Goal: Information Seeking & Learning: Learn about a topic

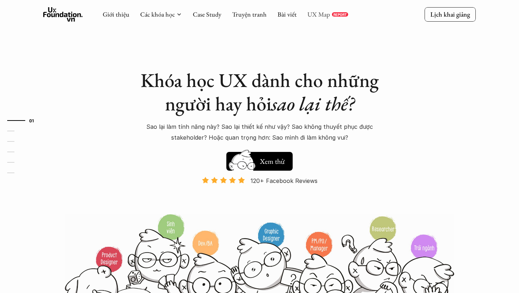
click at [325, 12] on link "UX Map" at bounding box center [318, 14] width 23 height 8
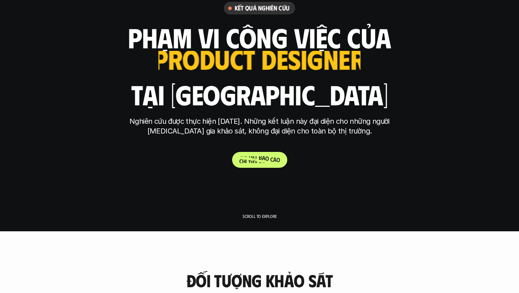
click at [260, 163] on p "C h i t i ế t b á o c á o" at bounding box center [259, 159] width 41 height 7
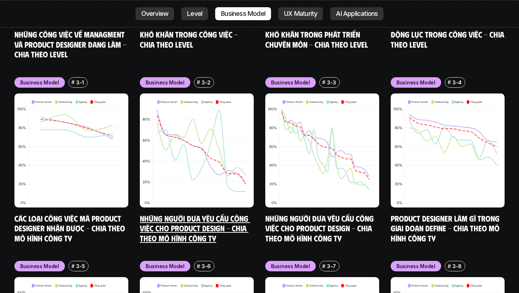
scroll to position [3022, 0]
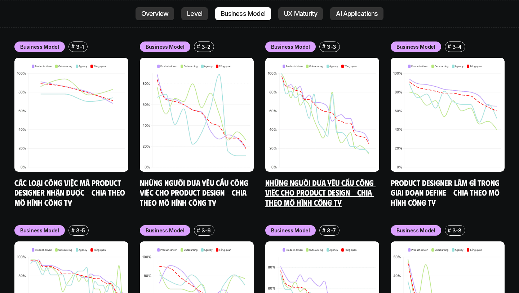
click at [289, 177] on link "Những người đưa yêu cầu công việc cho Product Design - Chia theo mô hình công ty" at bounding box center [320, 192] width 110 height 30
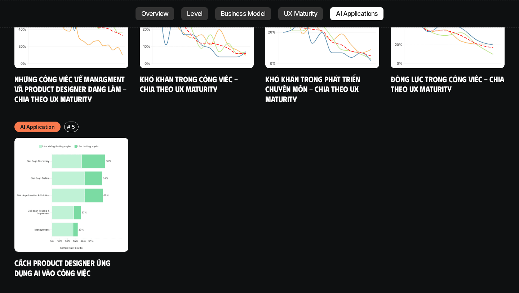
scroll to position [3918, 0]
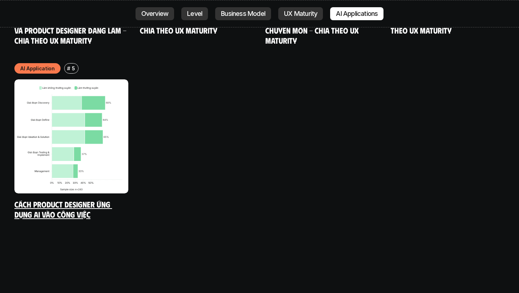
click at [86, 199] on link "Cách Product Designer ứng dụng AI vào công việc" at bounding box center [63, 209] width 98 height 20
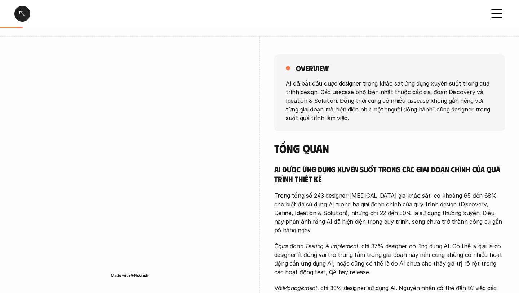
scroll to position [126, 0]
